Goal: Entertainment & Leisure: Consume media (video, audio)

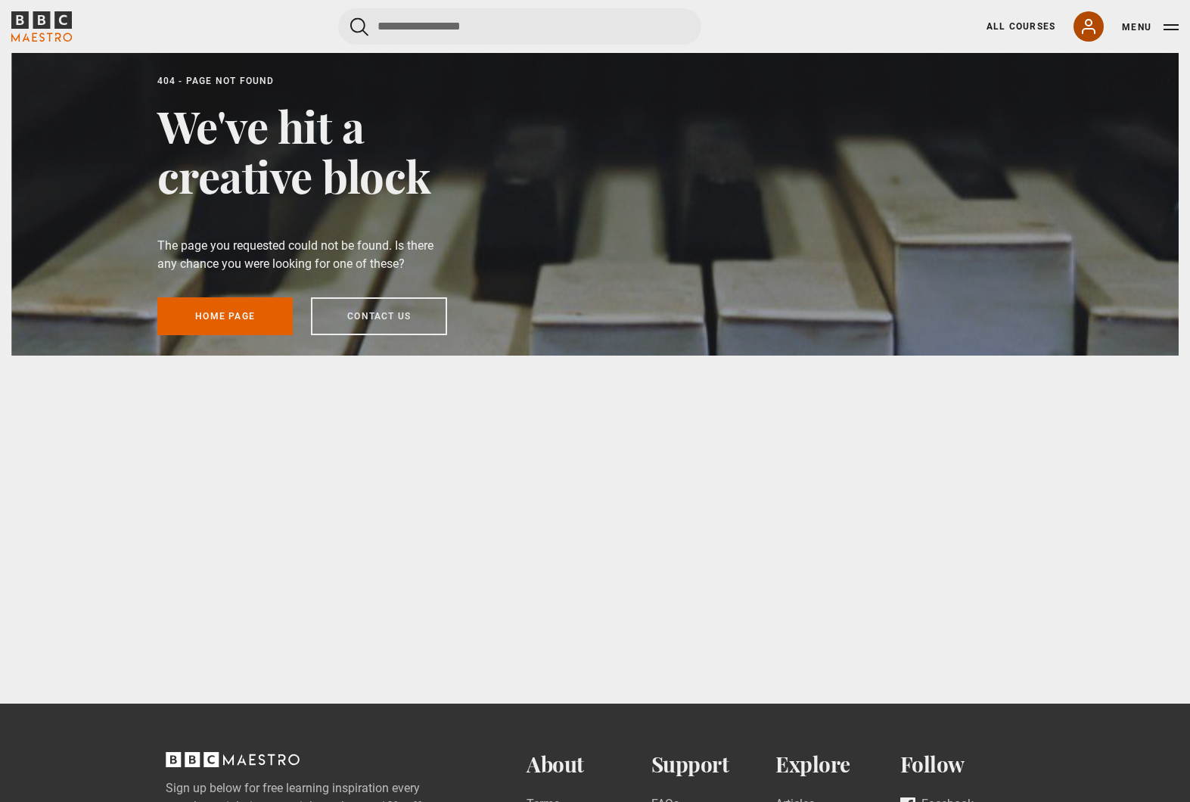
click at [1090, 30] on icon at bounding box center [1089, 26] width 18 height 18
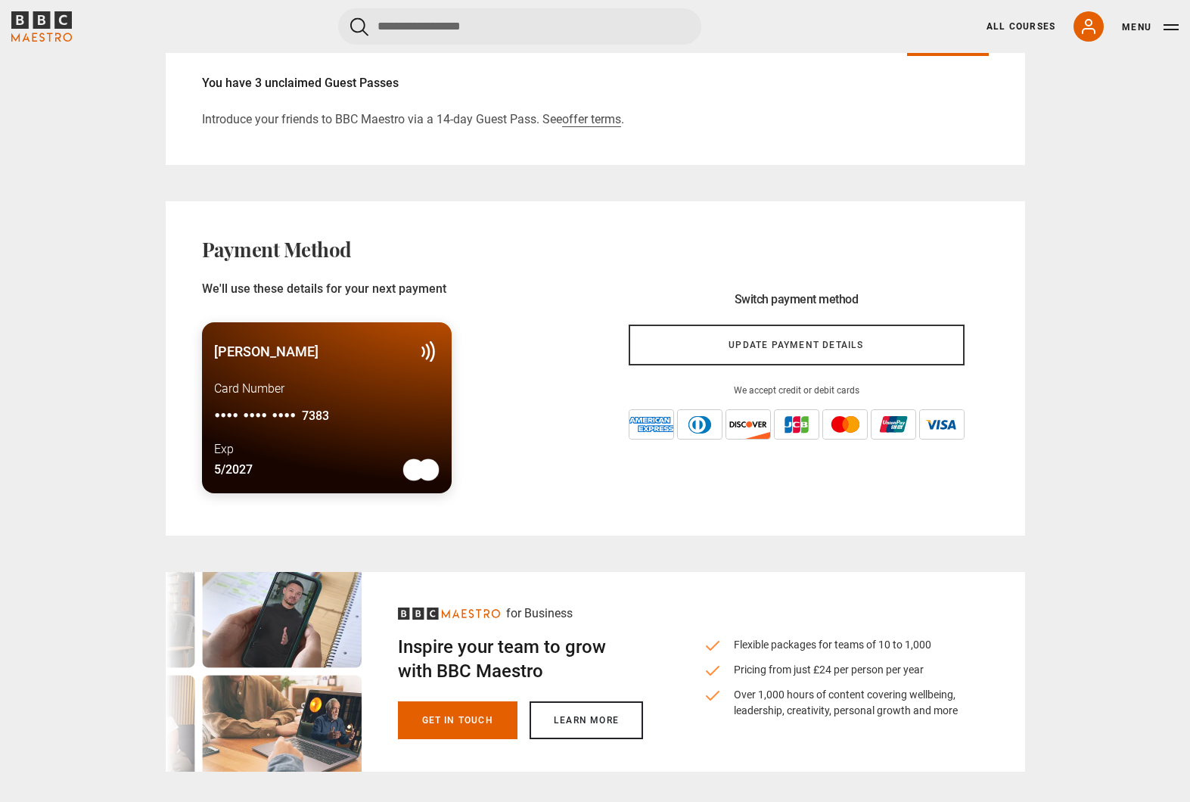
scroll to position [1059, 0]
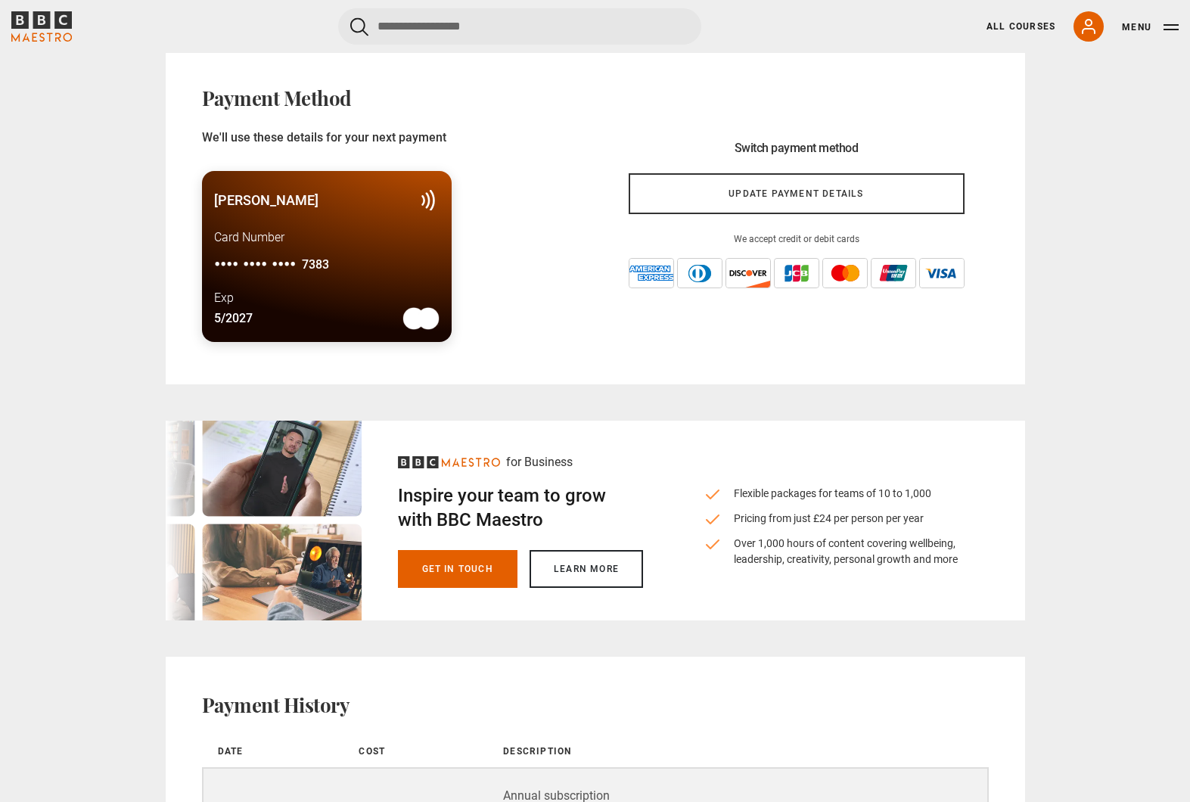
drag, startPoint x: 830, startPoint y: 327, endPoint x: 822, endPoint y: 316, distance: 13.0
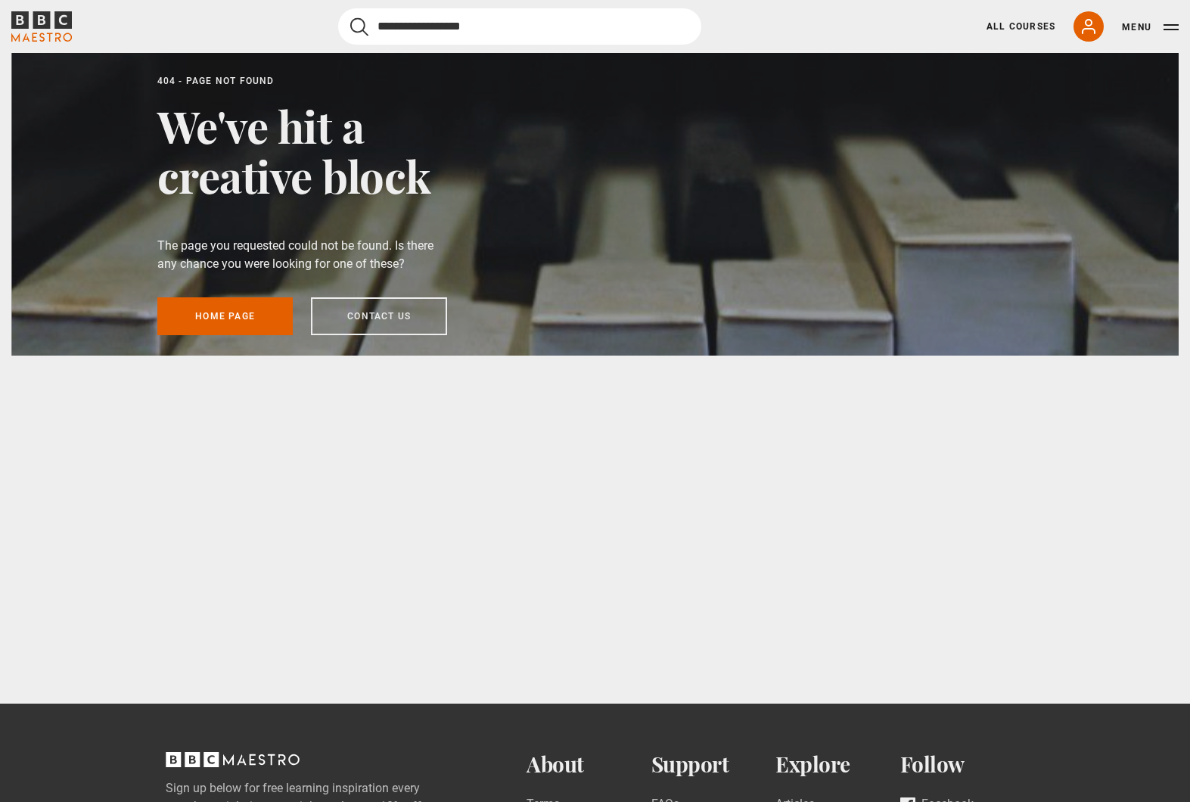
click at [448, 20] on input "Search" at bounding box center [519, 26] width 363 height 36
type input "*****"
click at [350, 17] on button "submit" at bounding box center [359, 26] width 18 height 19
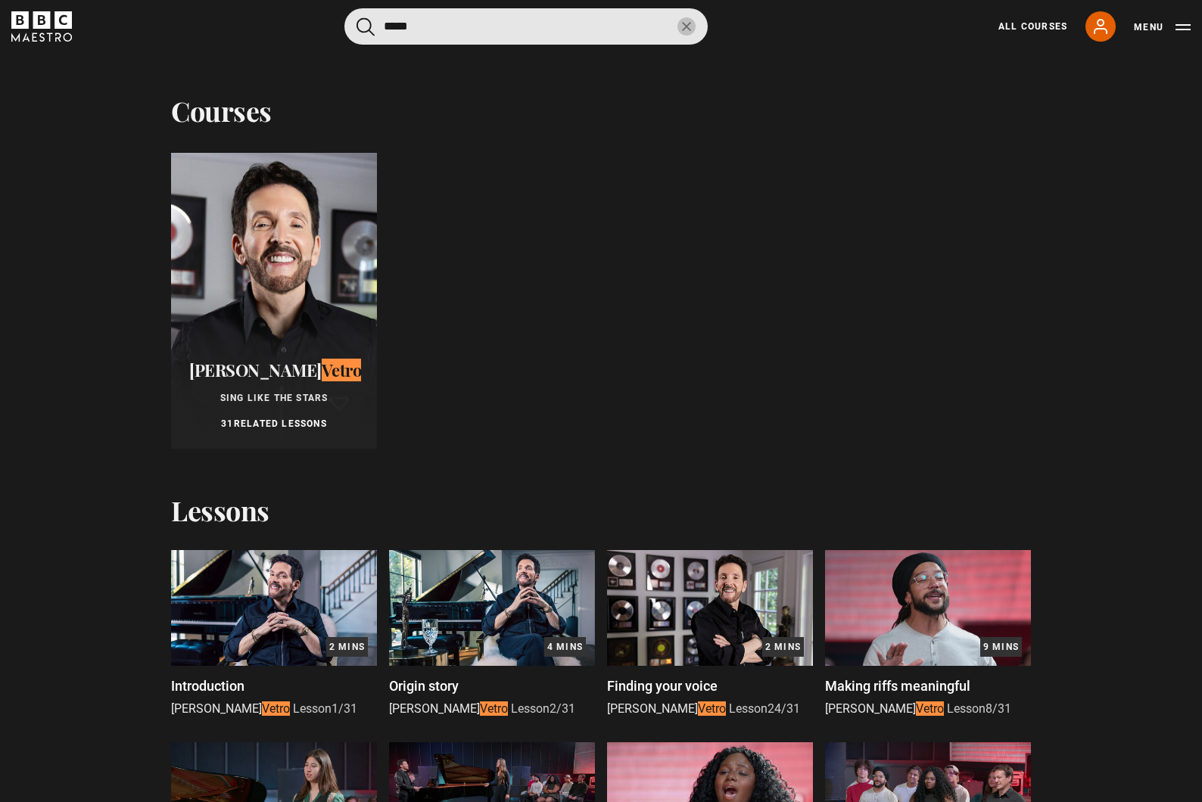
click at [269, 239] on div at bounding box center [274, 301] width 206 height 296
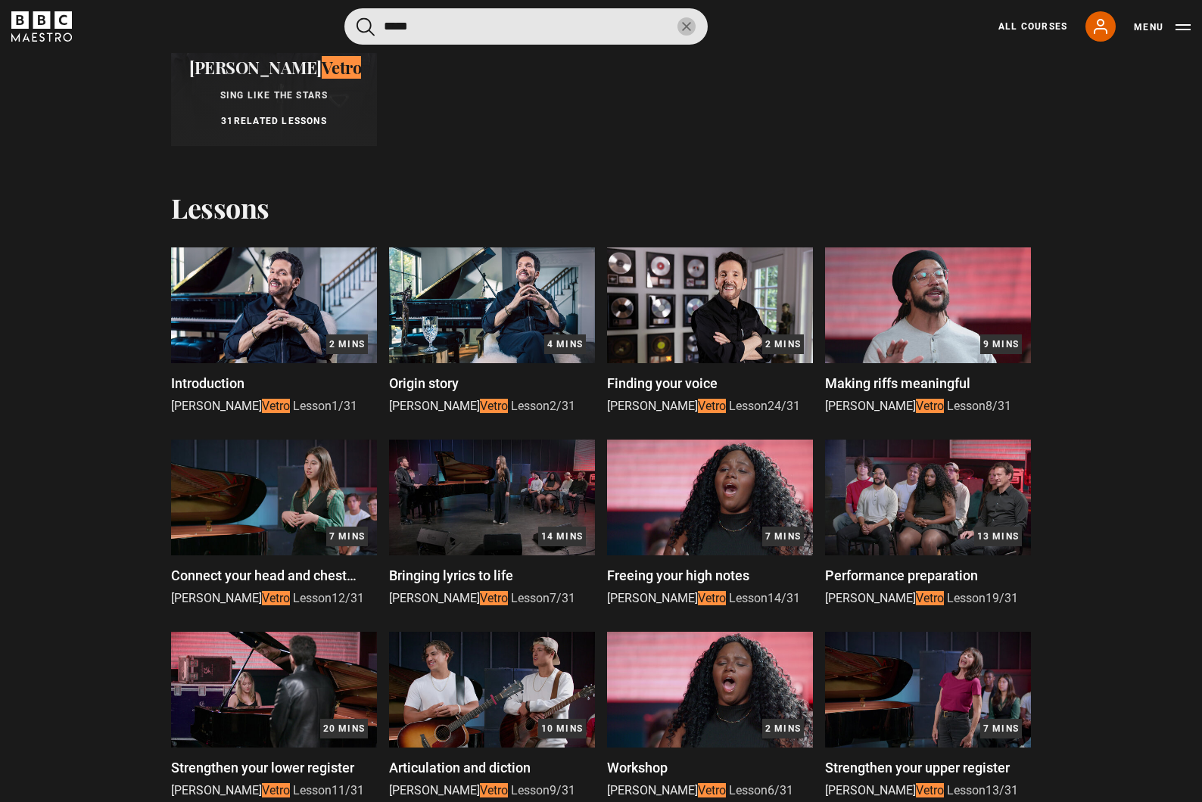
scroll to position [454, 0]
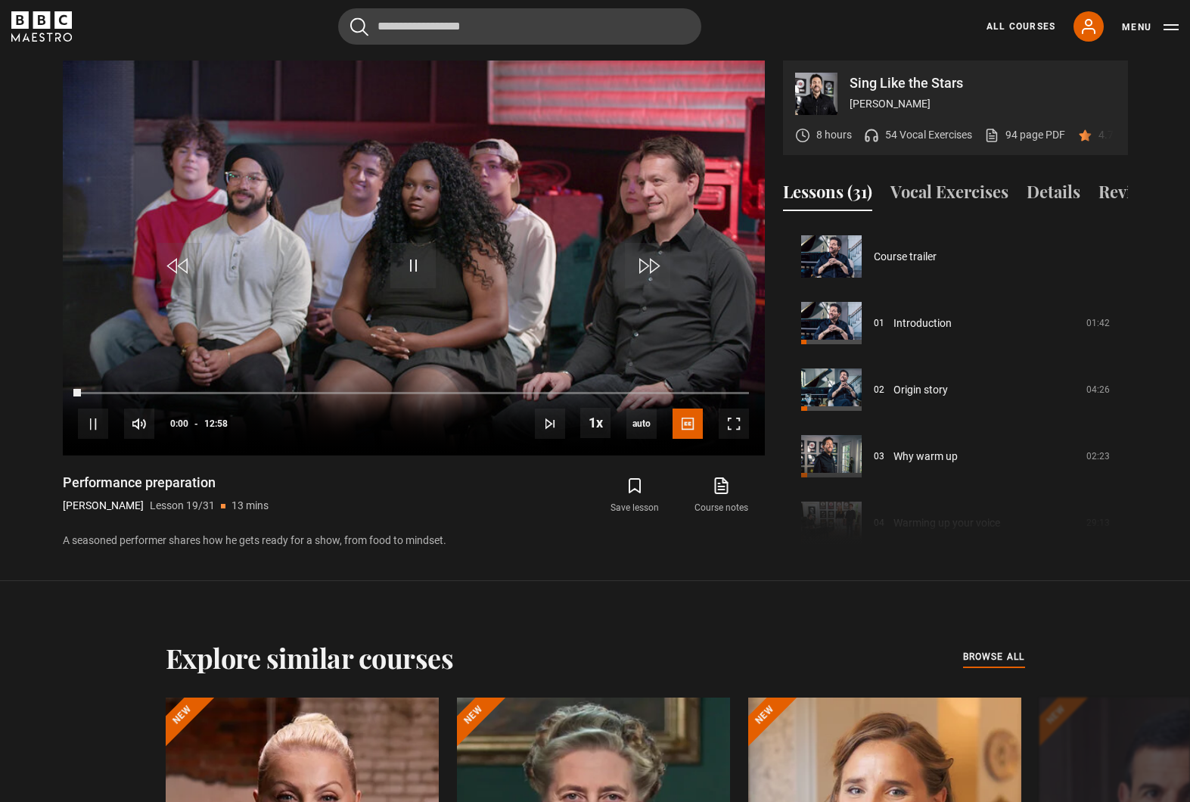
scroll to position [1199, 0]
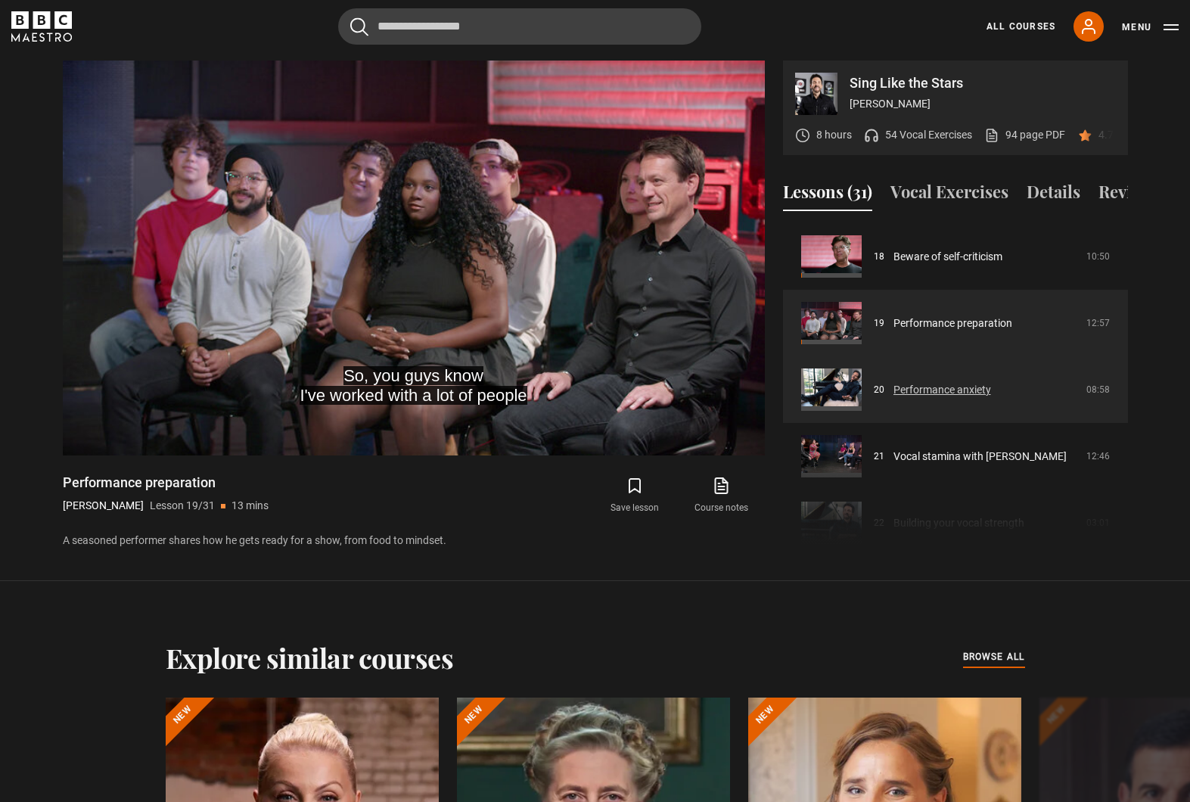
click at [926, 398] on link "Performance anxiety" at bounding box center [943, 390] width 98 height 16
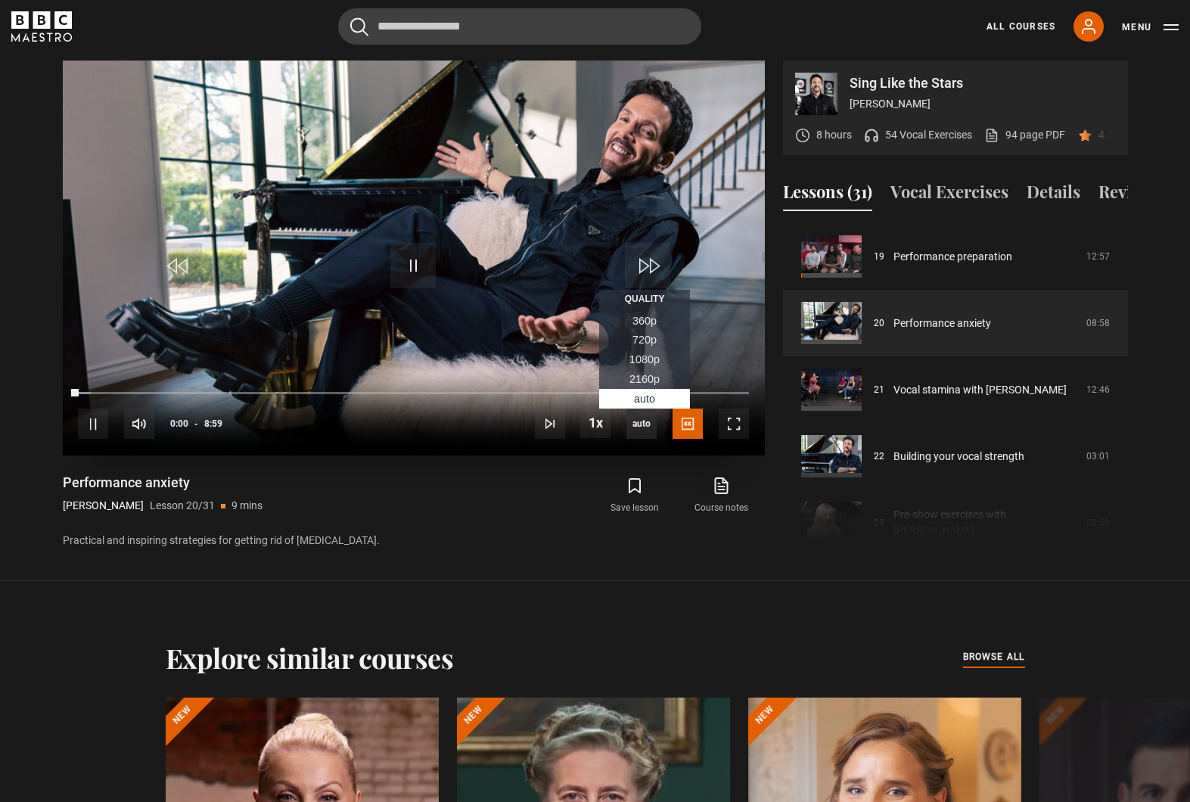
click at [648, 417] on span "auto" at bounding box center [642, 424] width 30 height 30
click at [642, 357] on span "1080p" at bounding box center [645, 359] width 30 height 12
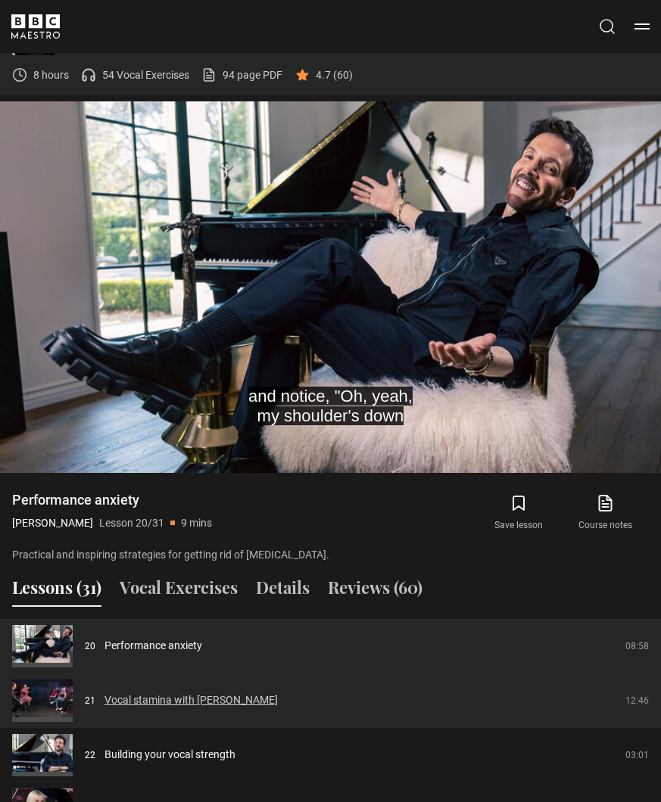
click at [177, 692] on link "Vocal stamina with [PERSON_NAME]" at bounding box center [190, 700] width 173 height 16
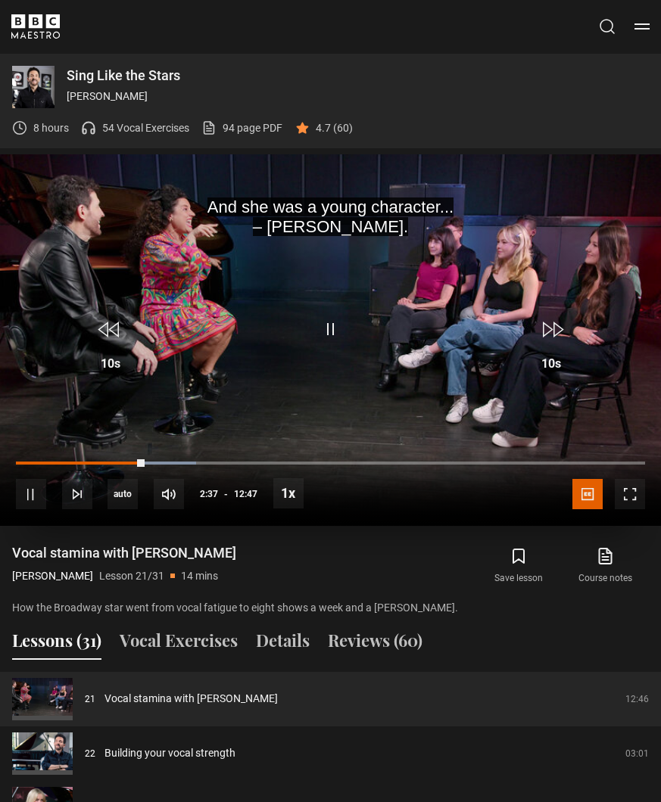
click at [446, 258] on video "Video Player" at bounding box center [330, 340] width 661 height 372
